Goal: Task Accomplishment & Management: Complete application form

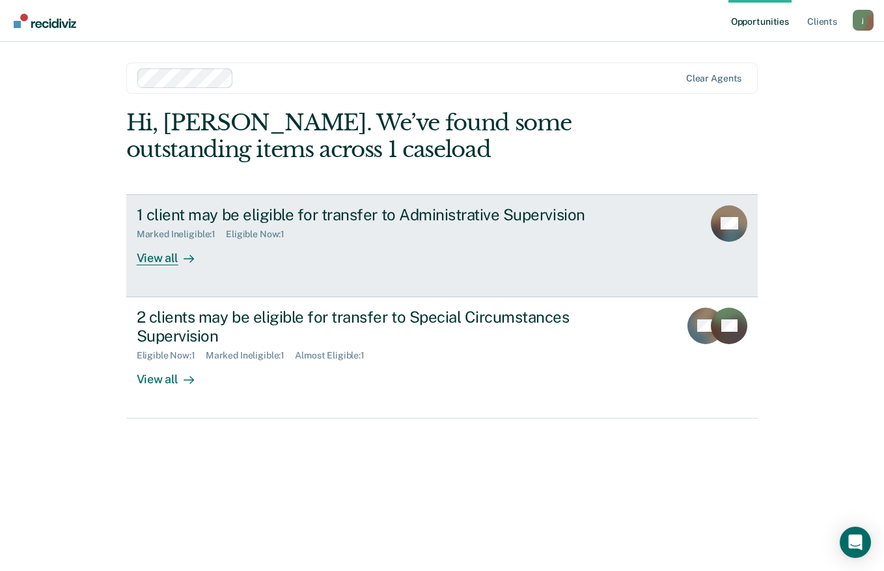
click at [179, 265] on link "1 client may be eligible for transfer to Administrative Supervision Marked Inel…" at bounding box center [442, 245] width 632 height 103
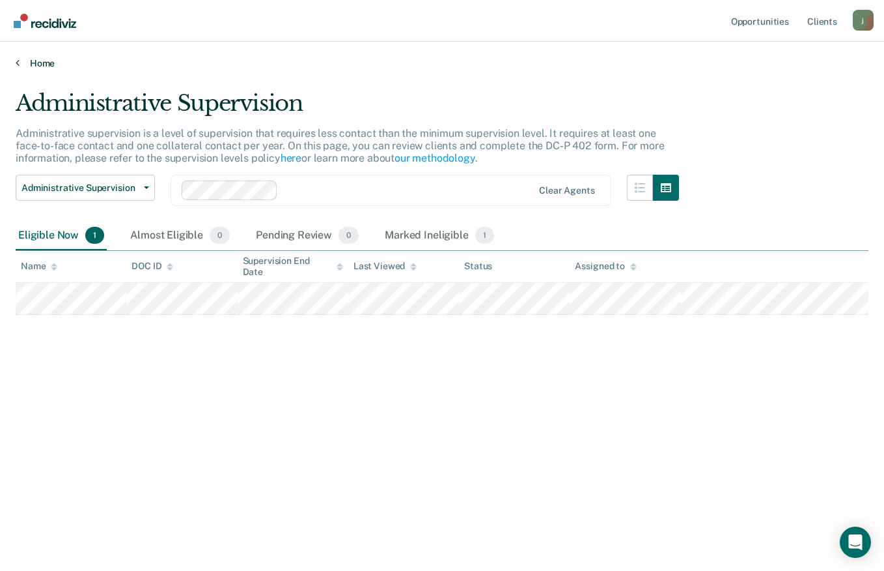
click at [45, 63] on link "Home" at bounding box center [442, 63] width 853 height 12
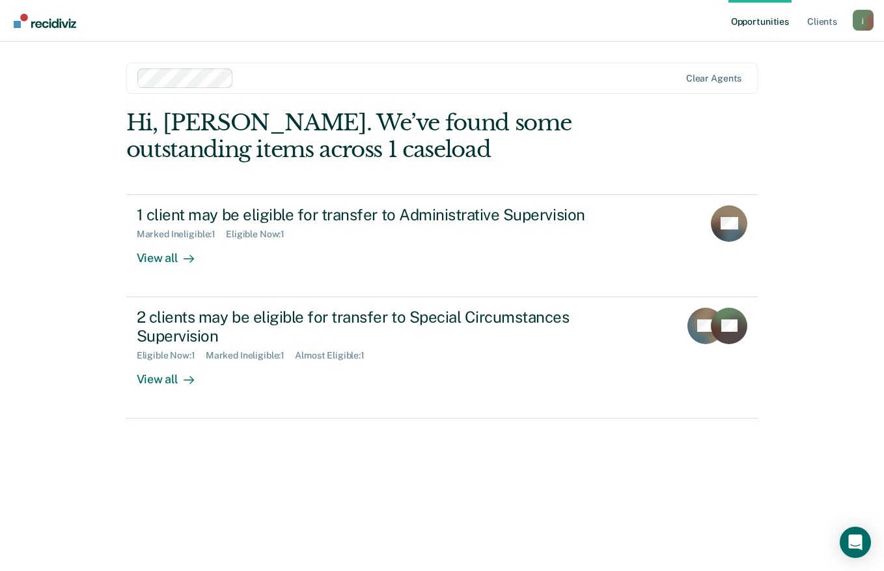
click at [172, 380] on div "View all" at bounding box center [173, 373] width 73 height 25
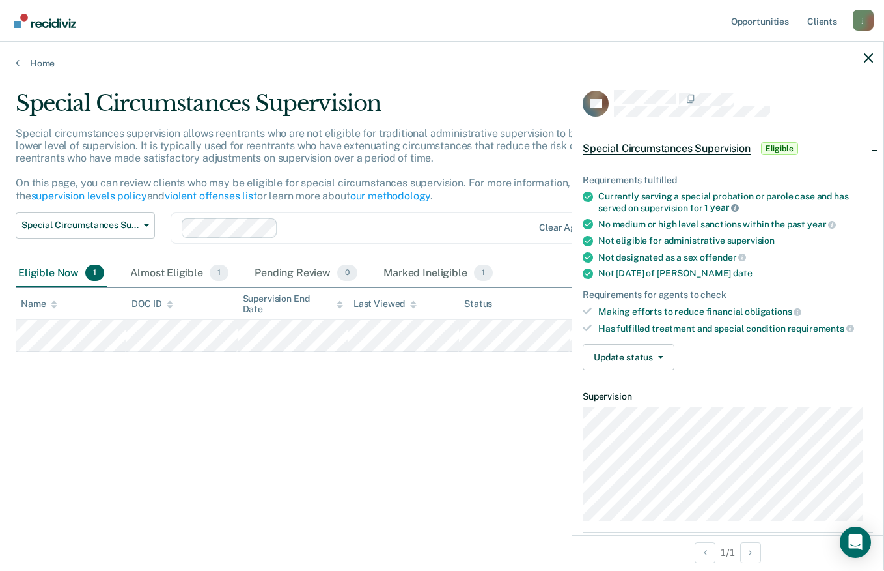
click at [738, 204] on icon at bounding box center [735, 208] width 8 height 8
click at [422, 270] on div "Marked Ineligible 1" at bounding box center [438, 273] width 115 height 29
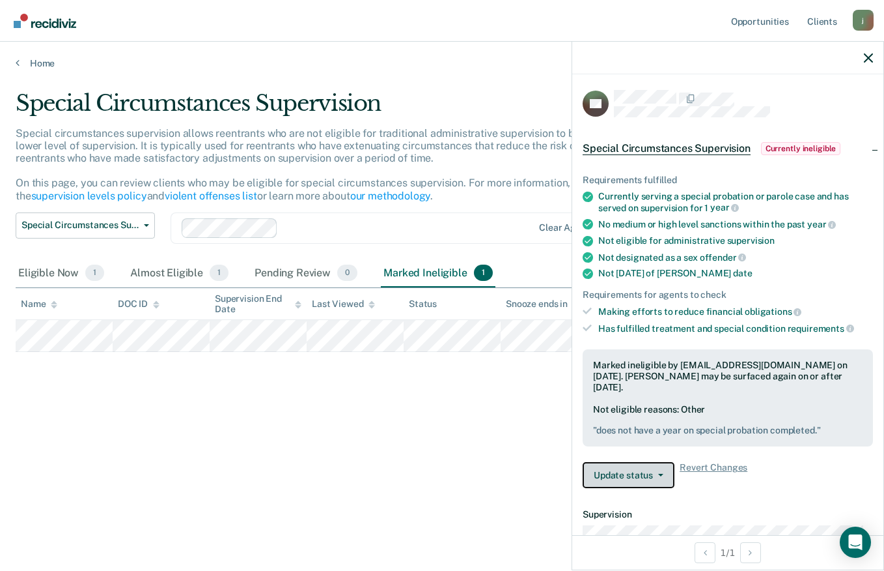
click at [660, 473] on icon "button" at bounding box center [660, 474] width 5 height 3
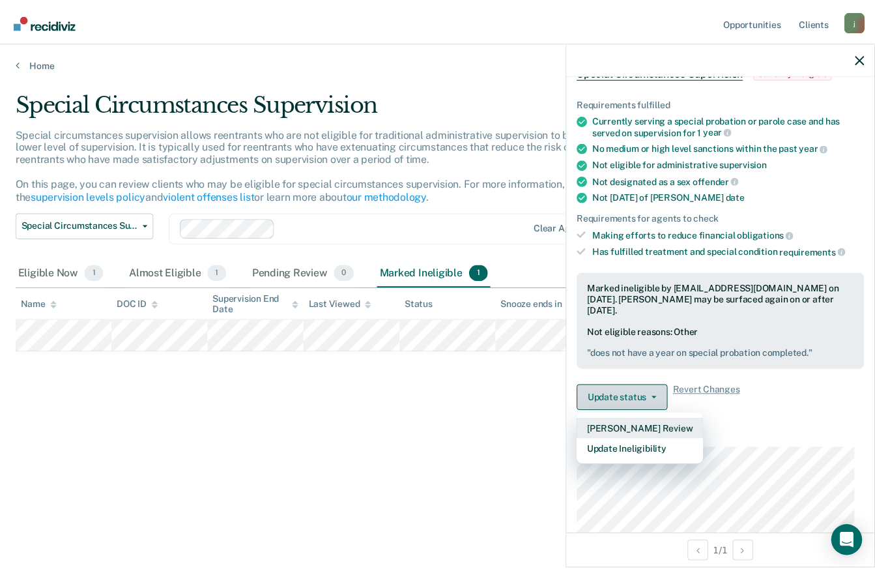
scroll to position [78, 0]
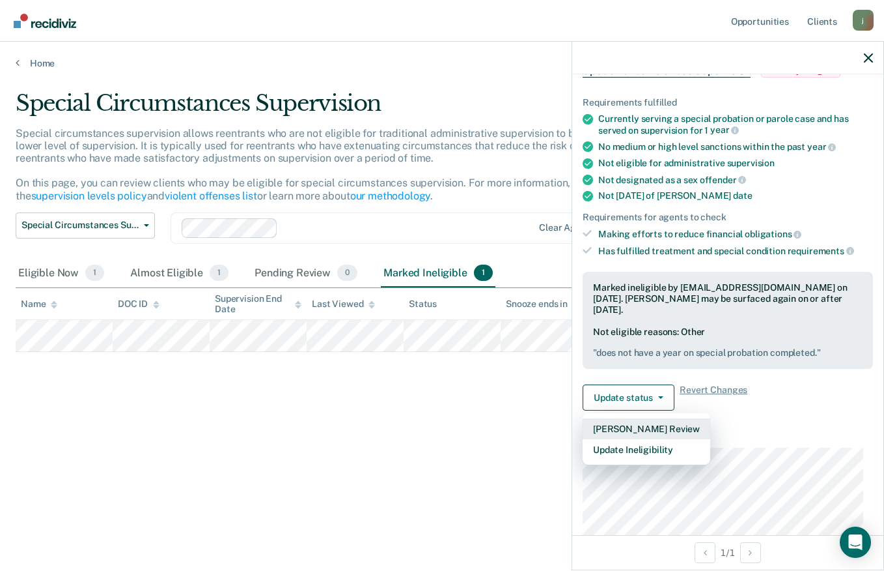
click at [681, 434] on button "[PERSON_NAME] Review" at bounding box center [647, 428] width 128 height 21
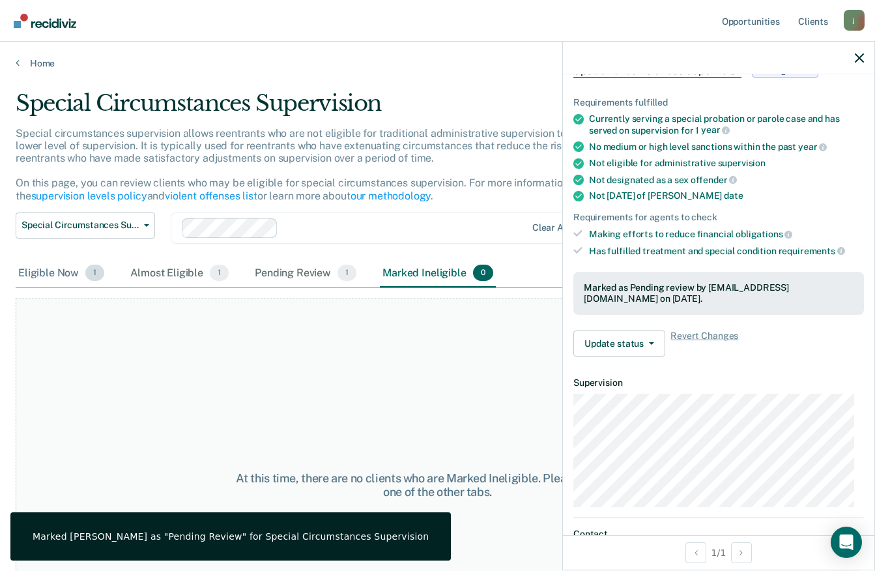
click at [55, 274] on div "Eligible Now 1" at bounding box center [61, 273] width 91 height 29
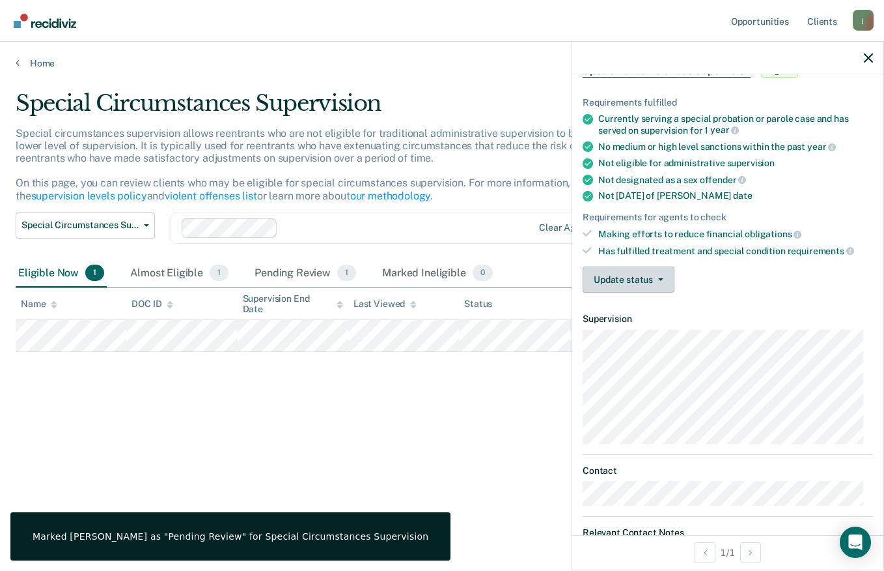
click at [658, 278] on icon "button" at bounding box center [660, 279] width 5 height 3
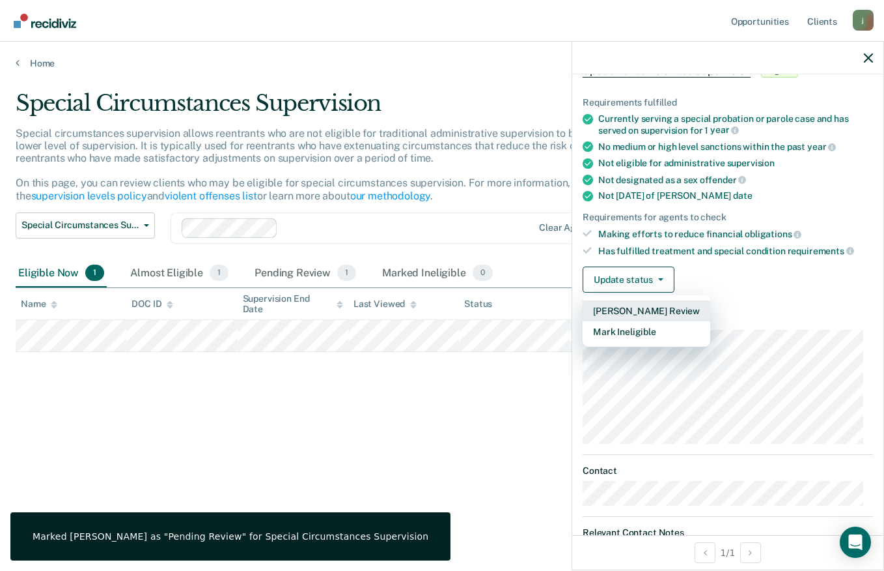
click at [687, 308] on button "[PERSON_NAME] Review" at bounding box center [647, 310] width 128 height 21
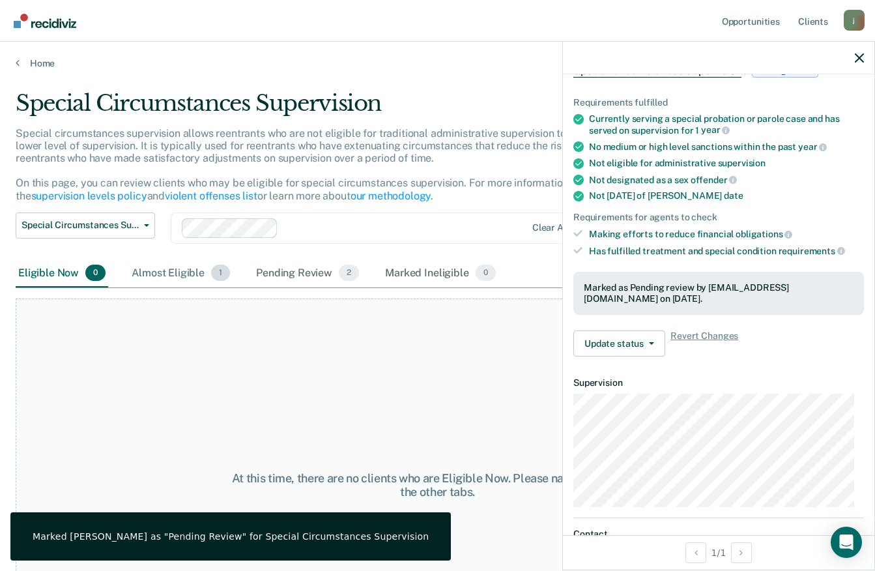
click at [186, 284] on div "Almost Eligible 1" at bounding box center [181, 273] width 104 height 29
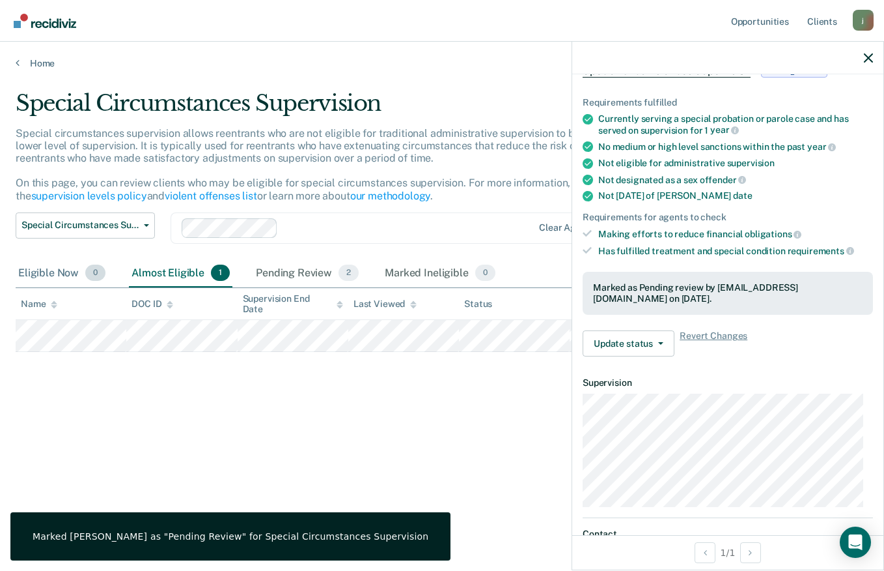
click at [61, 275] on div "Eligible Now 0" at bounding box center [62, 273] width 92 height 29
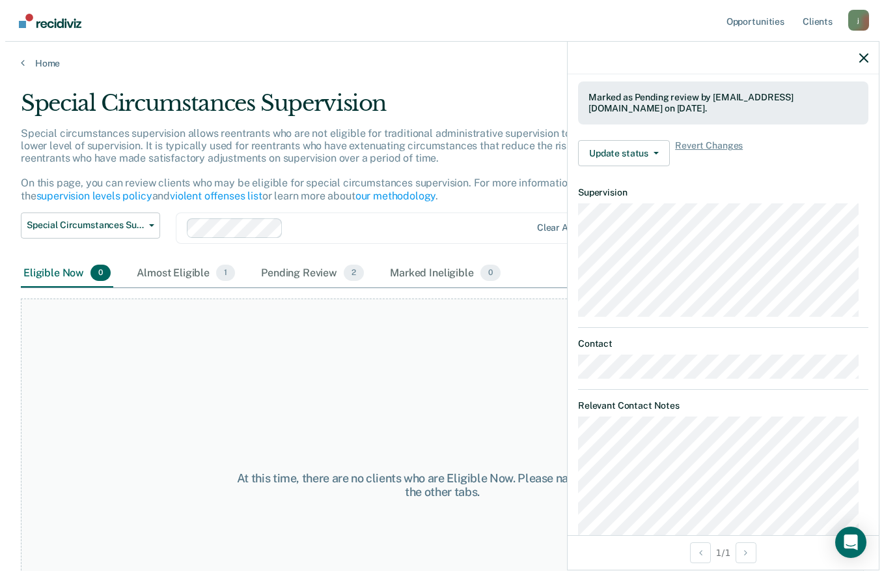
scroll to position [268, 0]
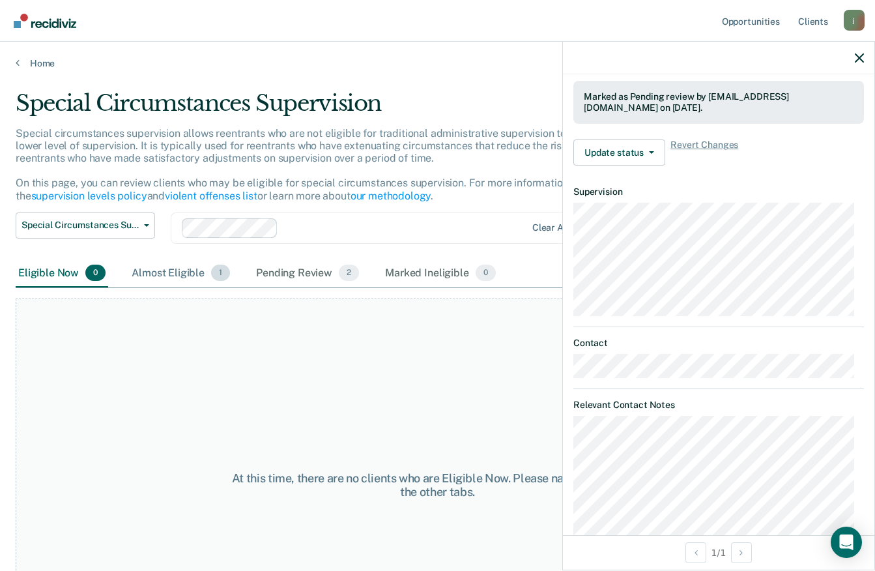
click at [177, 266] on div "Almost Eligible 1" at bounding box center [181, 273] width 104 height 29
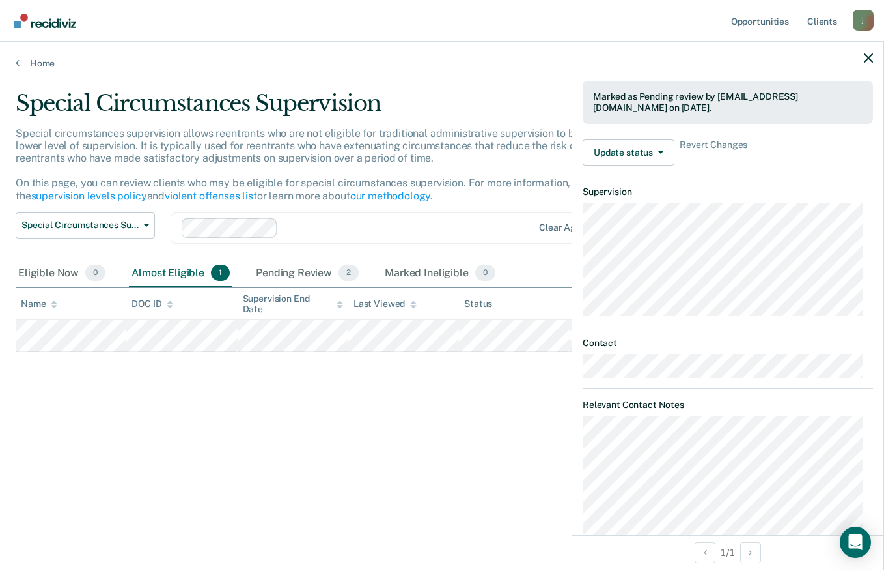
scroll to position [0, 0]
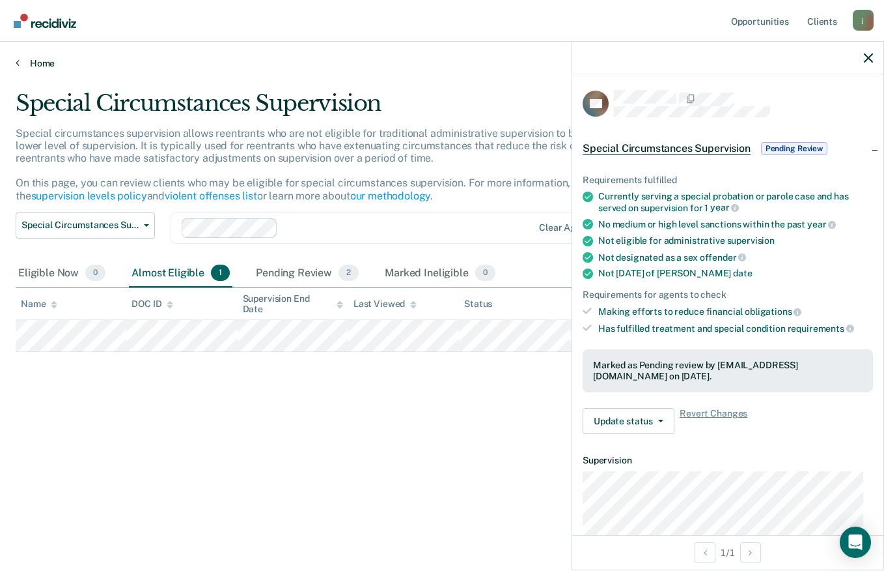
click at [51, 64] on link "Home" at bounding box center [442, 63] width 853 height 12
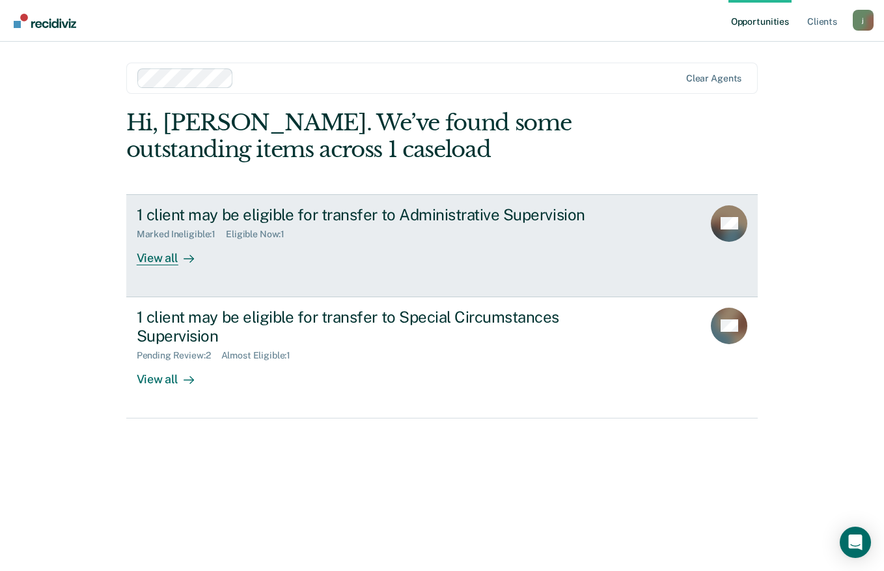
click at [184, 232] on div "Marked Ineligible : 1" at bounding box center [181, 234] width 89 height 11
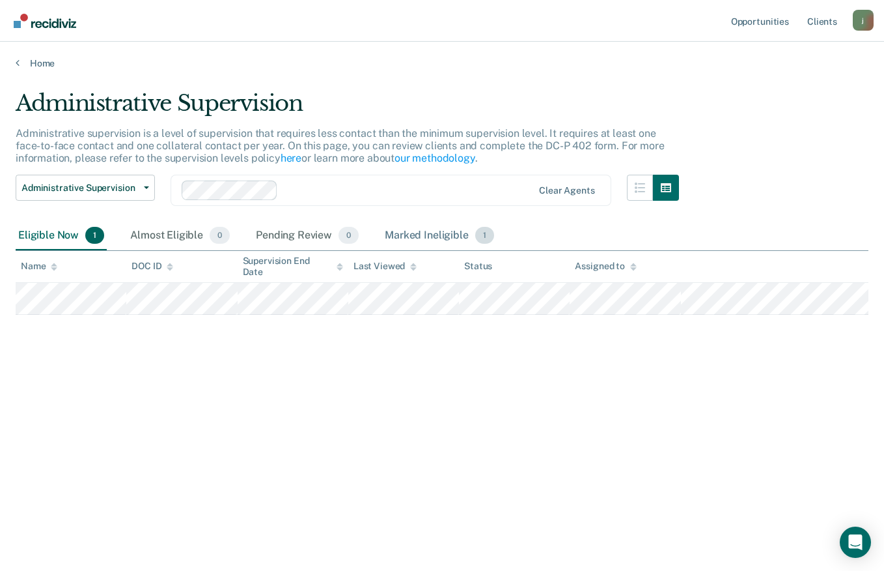
click at [423, 242] on div "Marked Ineligible 1" at bounding box center [439, 235] width 115 height 29
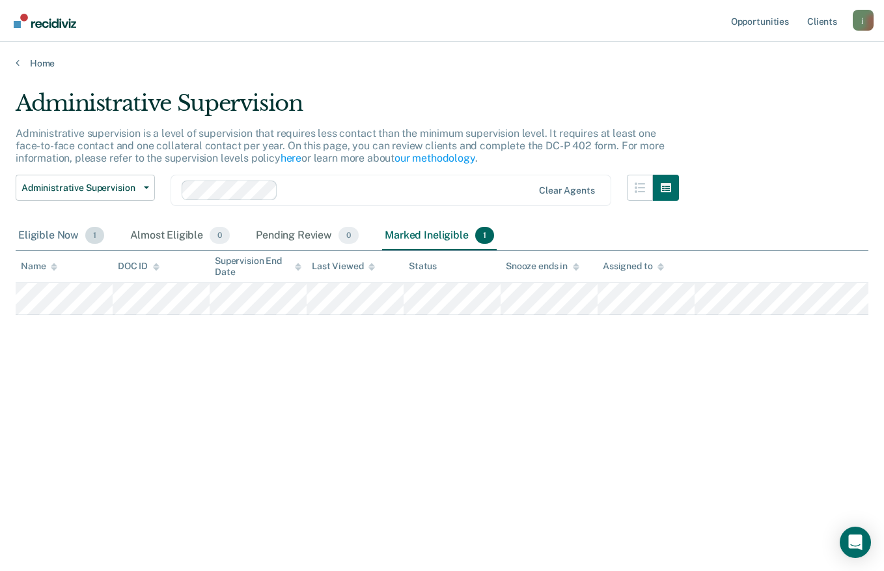
click at [52, 244] on div "Eligible Now 1" at bounding box center [61, 235] width 91 height 29
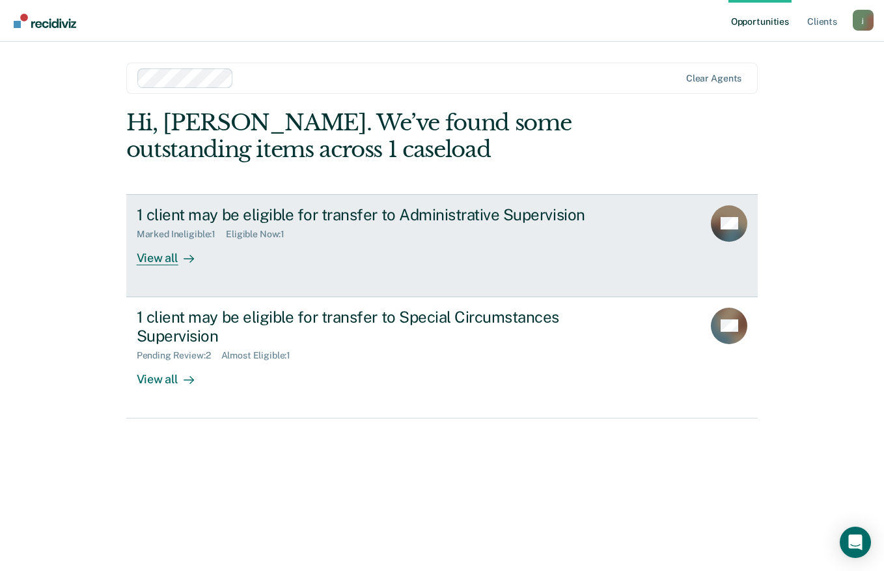
click at [178, 260] on div at bounding box center [186, 257] width 16 height 15
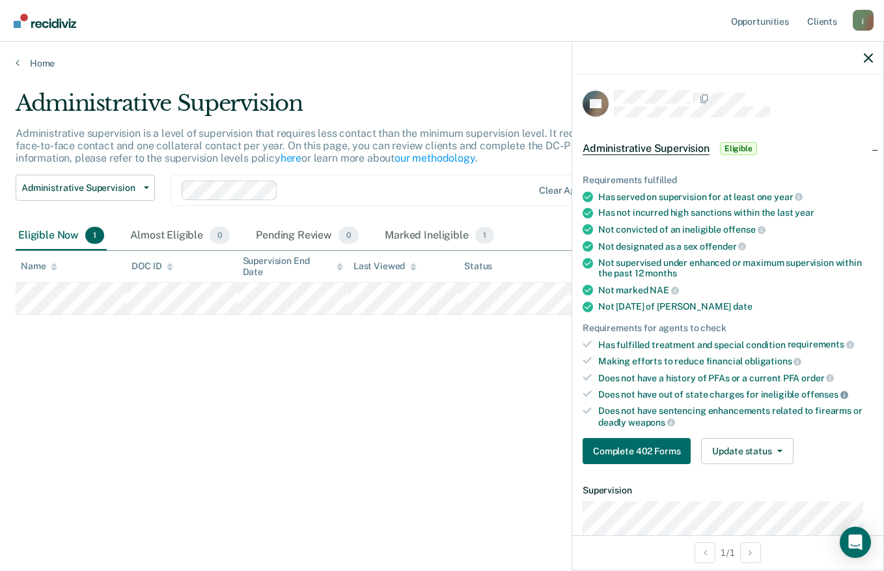
click at [841, 393] on icon at bounding box center [845, 395] width 8 height 8
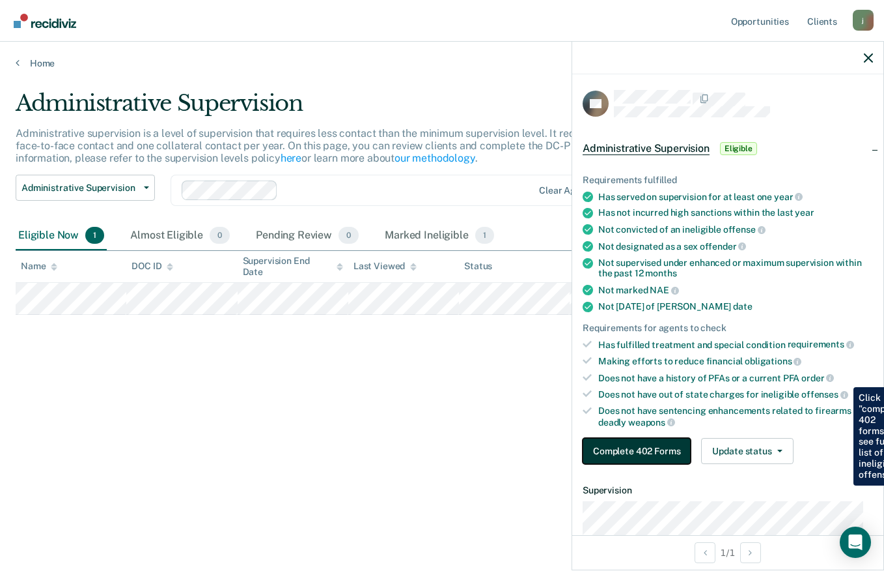
click at [627, 453] on button "Complete 402 Forms" at bounding box center [637, 451] width 108 height 26
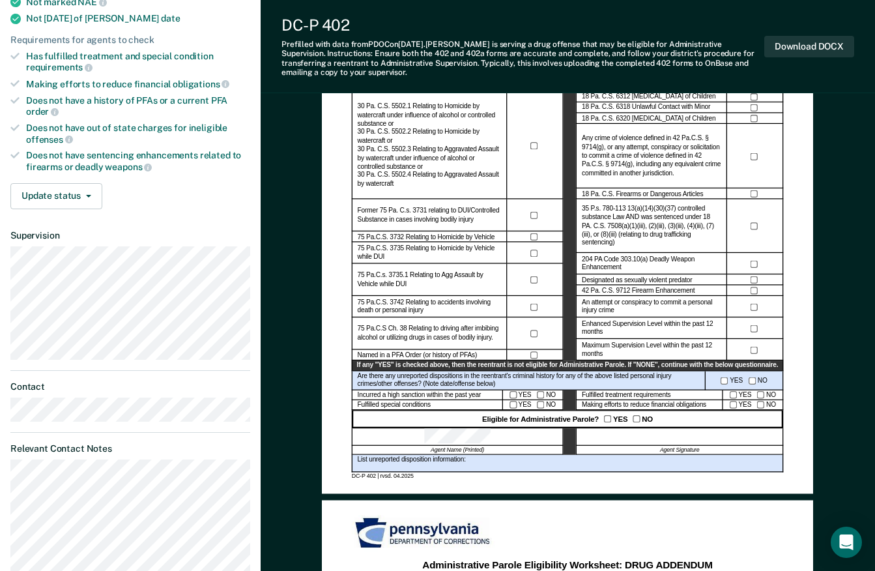
scroll to position [296, 0]
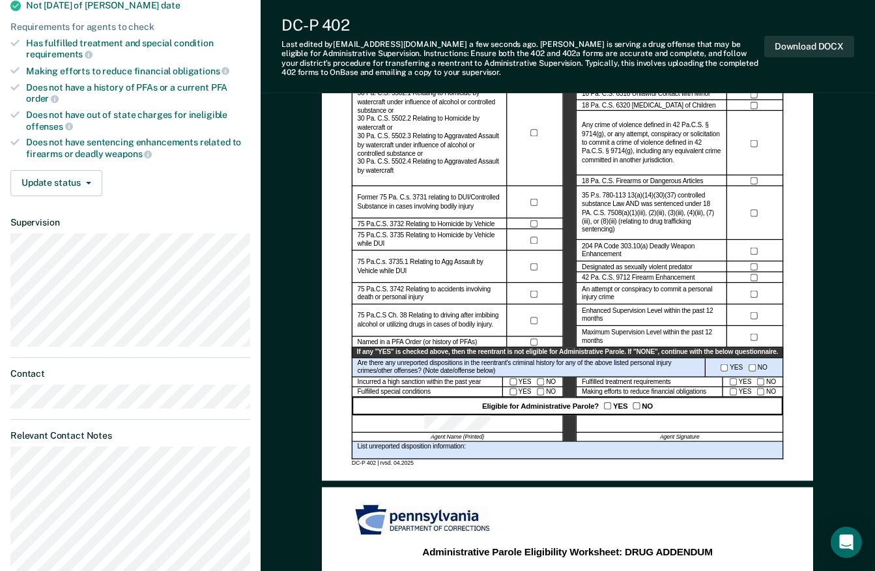
click at [736, 385] on div "YES NO" at bounding box center [753, 382] width 61 height 10
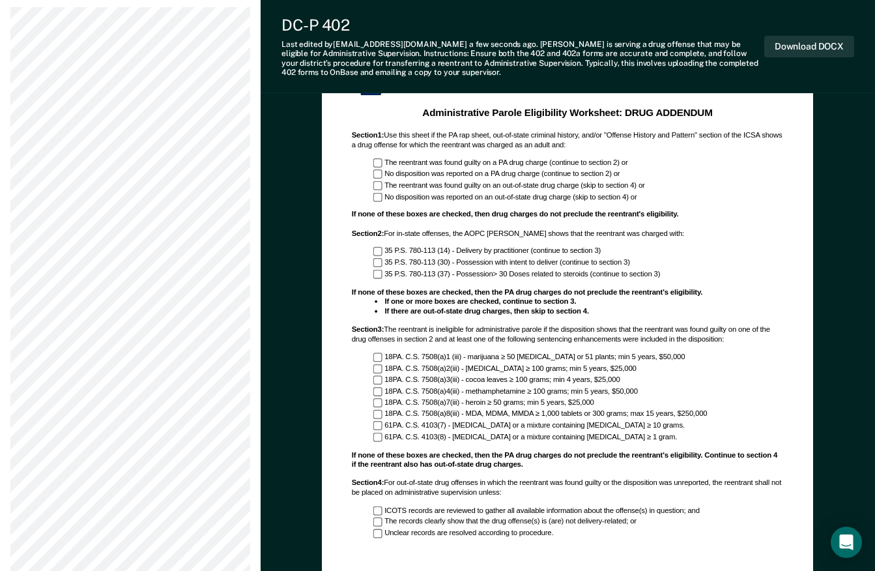
scroll to position [724, 0]
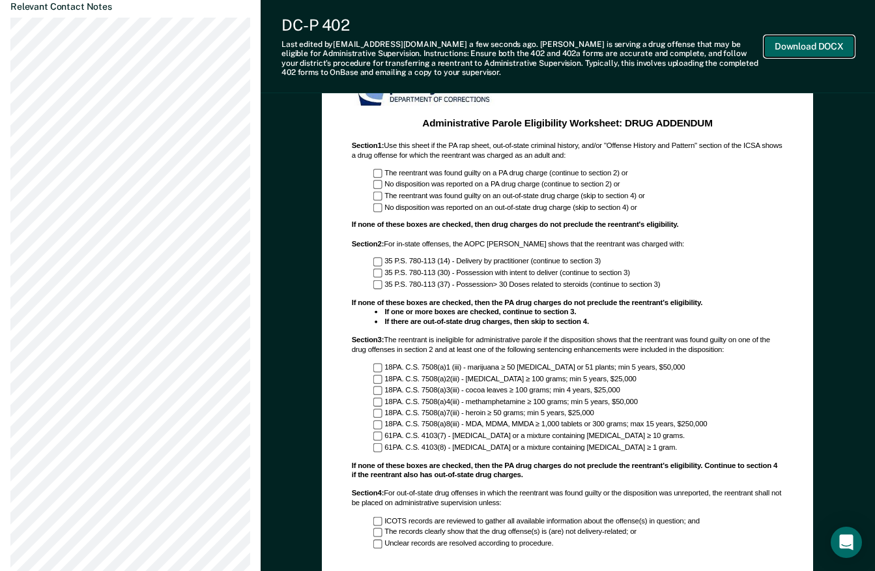
click at [804, 50] on button "Download DOCX" at bounding box center [809, 46] width 90 height 21
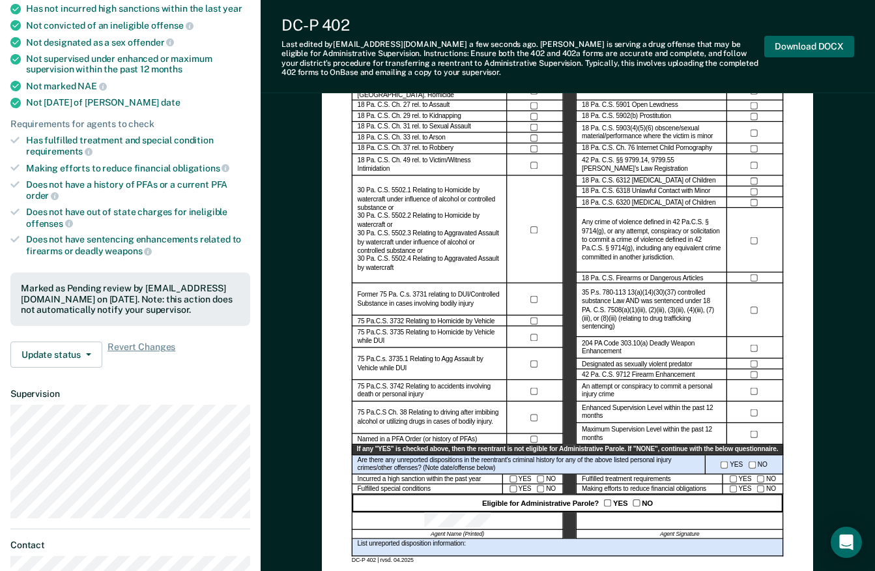
scroll to position [0, 0]
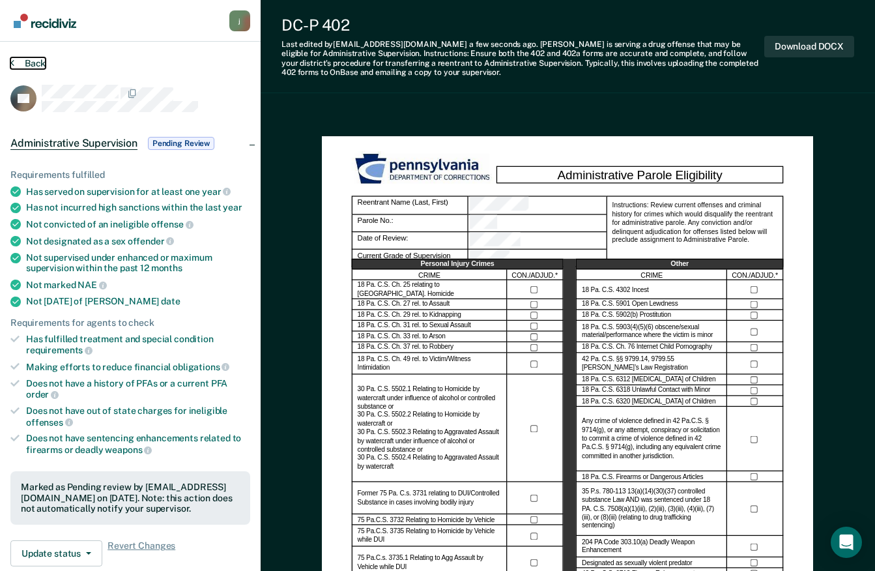
click at [31, 64] on button "Back" at bounding box center [27, 63] width 35 height 12
